Goal: Task Accomplishment & Management: Use online tool/utility

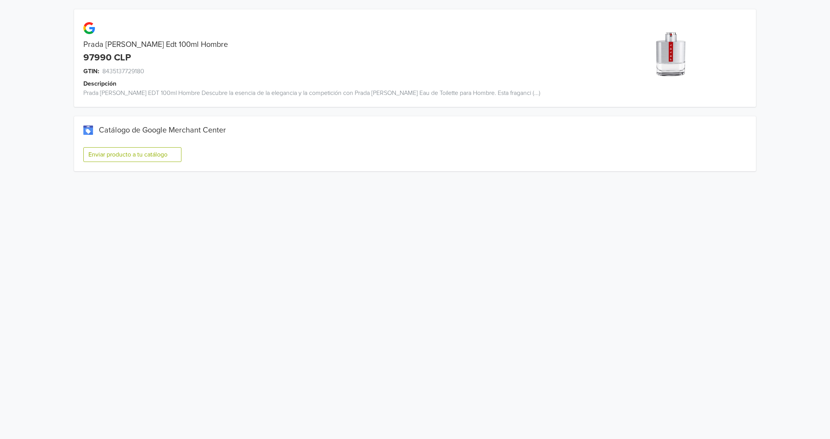
click at [114, 154] on button "Enviar producto a tu catálogo" at bounding box center [132, 154] width 98 height 15
click at [135, 154] on button "Enviar producto a tu catálogo" at bounding box center [132, 154] width 98 height 15
click at [140, 149] on button "Enviar producto a tu catálogo" at bounding box center [132, 154] width 98 height 15
